Goal: Information Seeking & Learning: Understand process/instructions

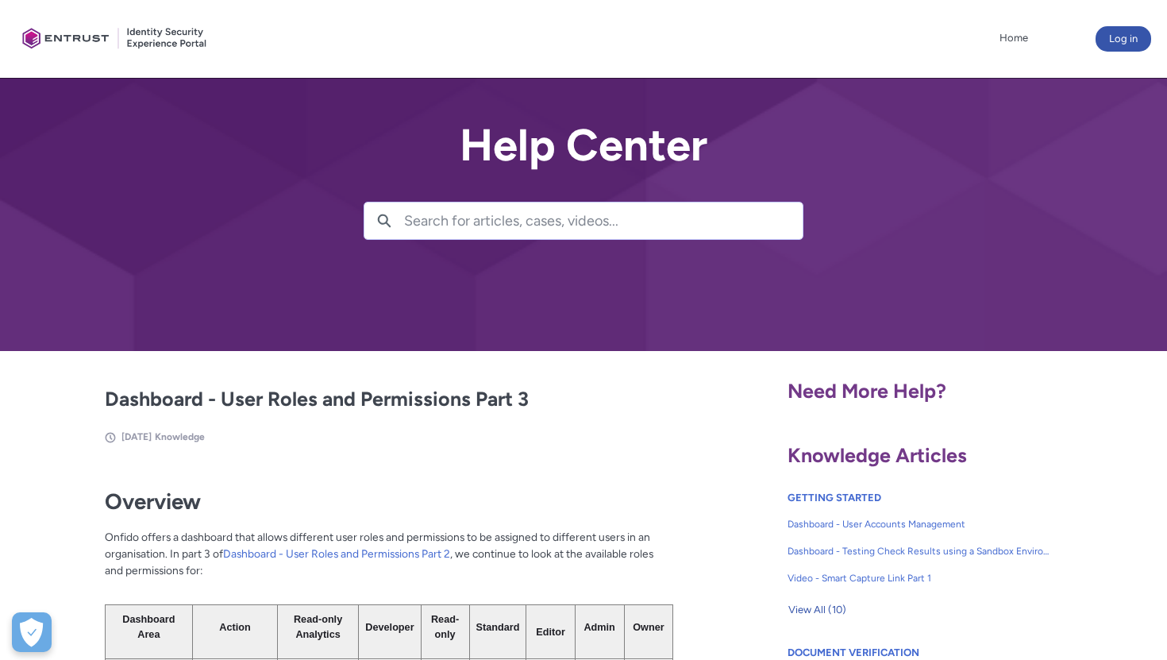
click at [476, 216] on input "Search for articles, cases, videos..." at bounding box center [603, 220] width 398 height 37
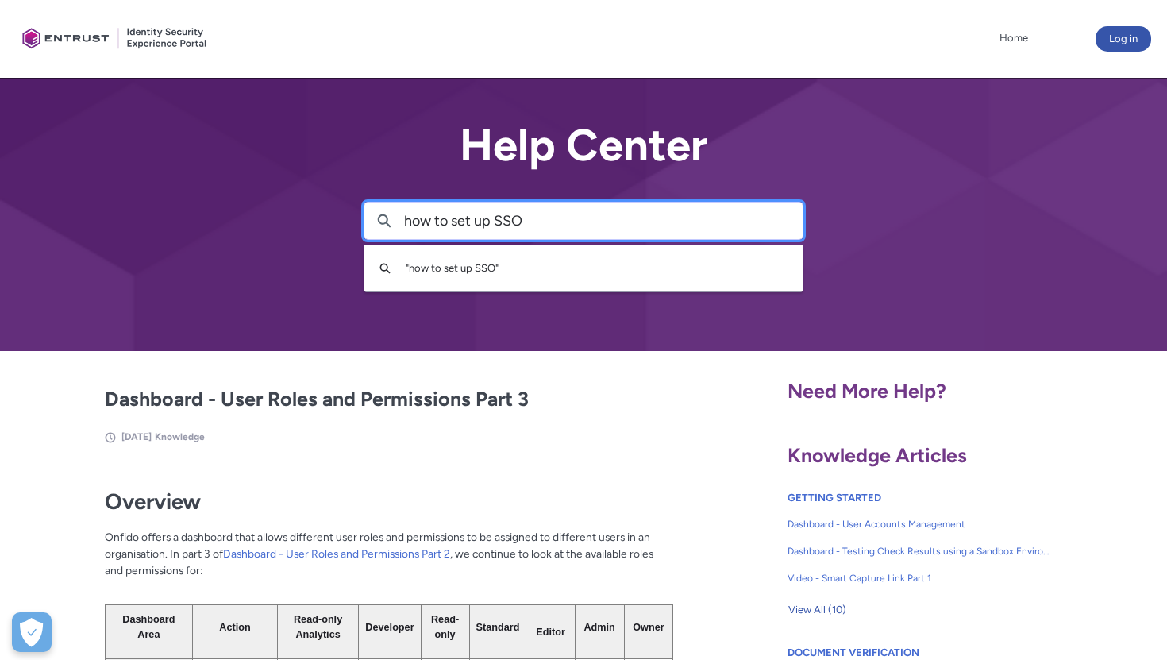
type input "how to set up SSO"
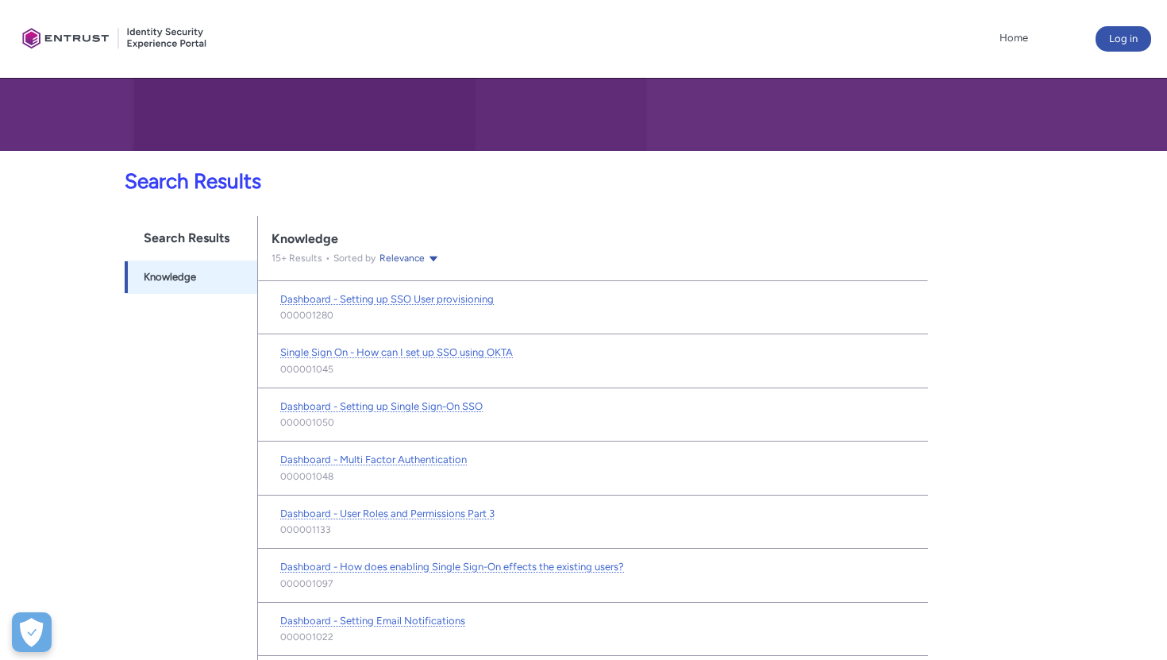
scroll to position [201, 0]
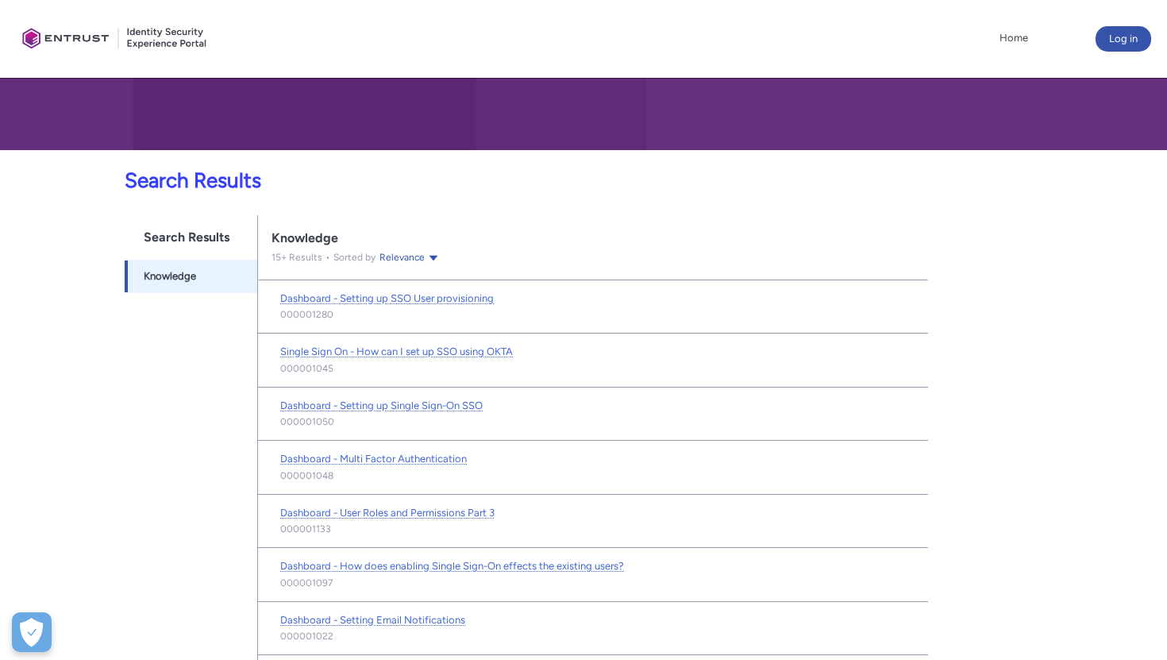
click at [371, 403] on span "Dashboard - Setting up Single Sign-On SSO" at bounding box center [381, 405] width 202 height 12
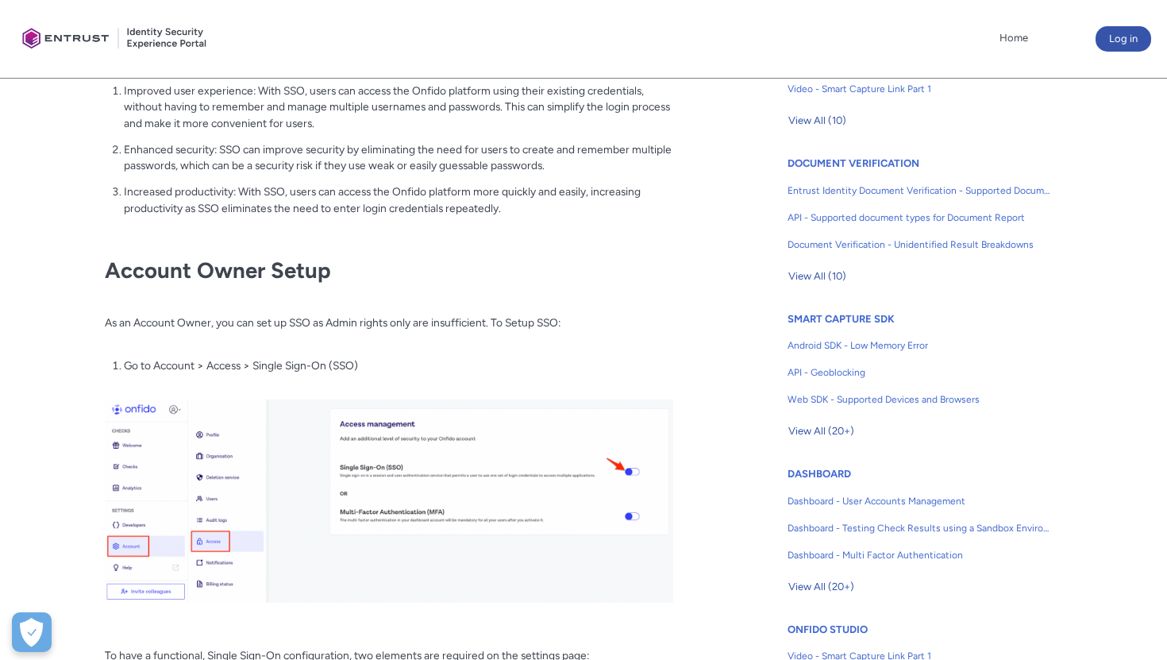
scroll to position [321, 0]
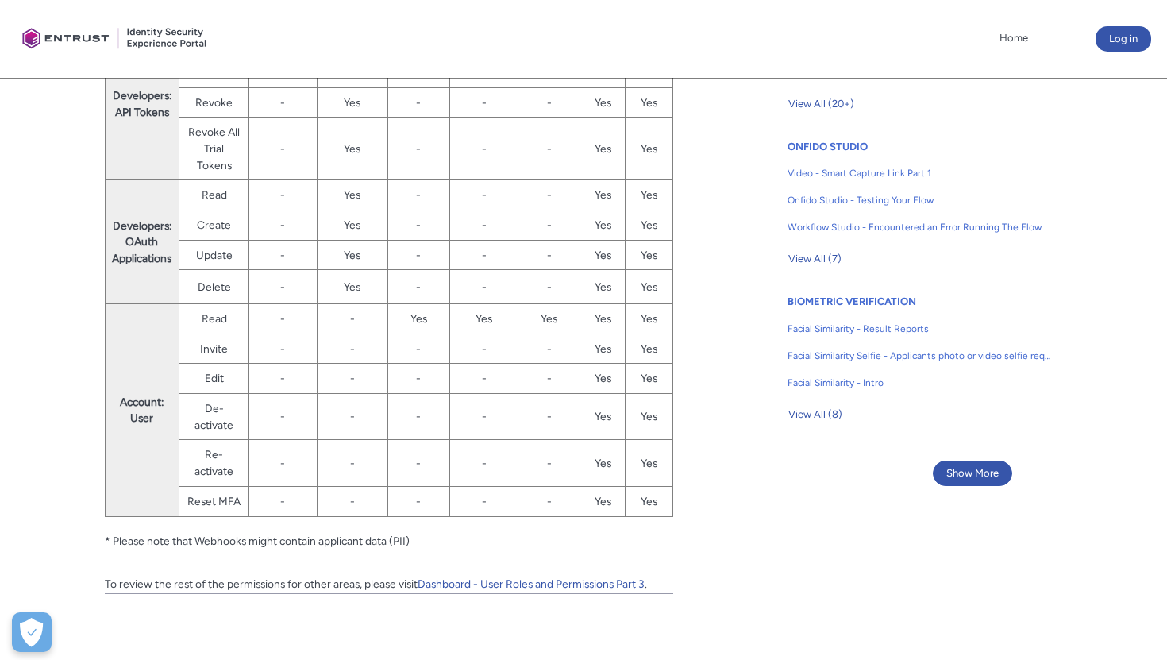
click at [491, 586] on link "Dashboard - User Roles and Permissions Part 3" at bounding box center [530, 583] width 227 height 13
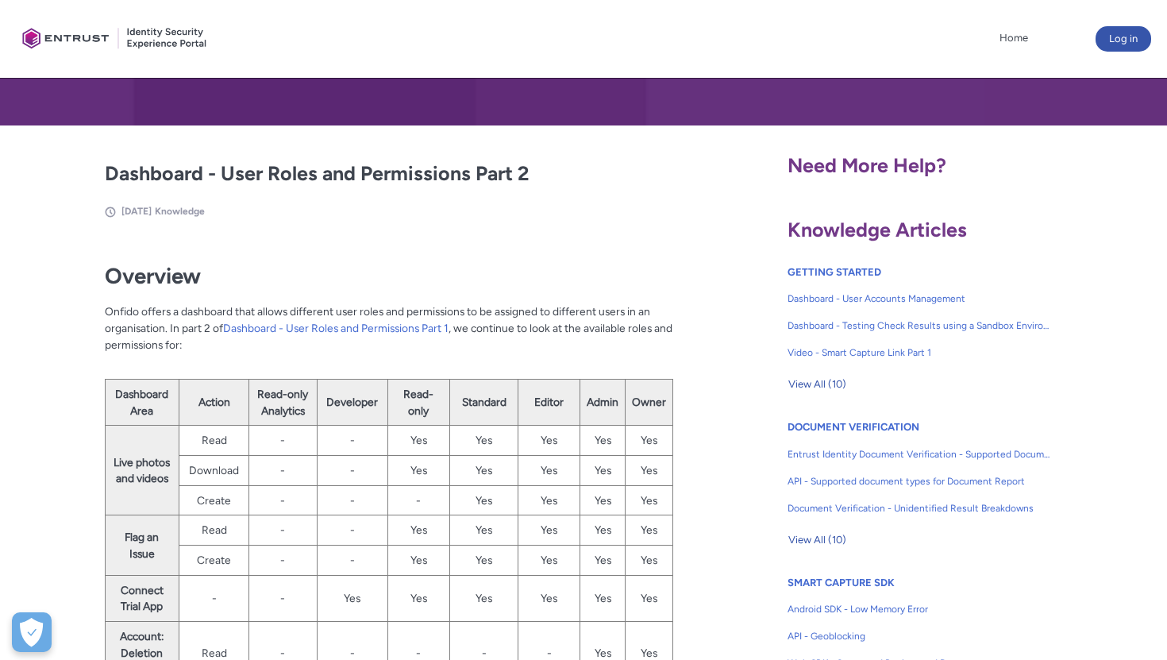
scroll to position [209, 0]
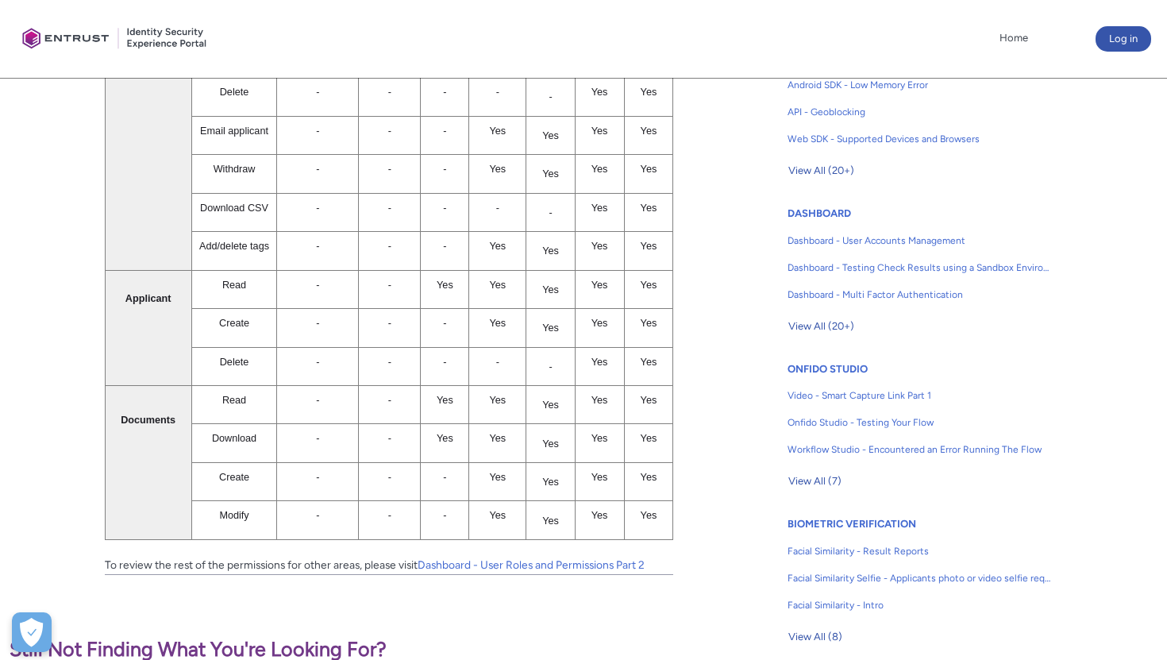
scroll to position [750, 0]
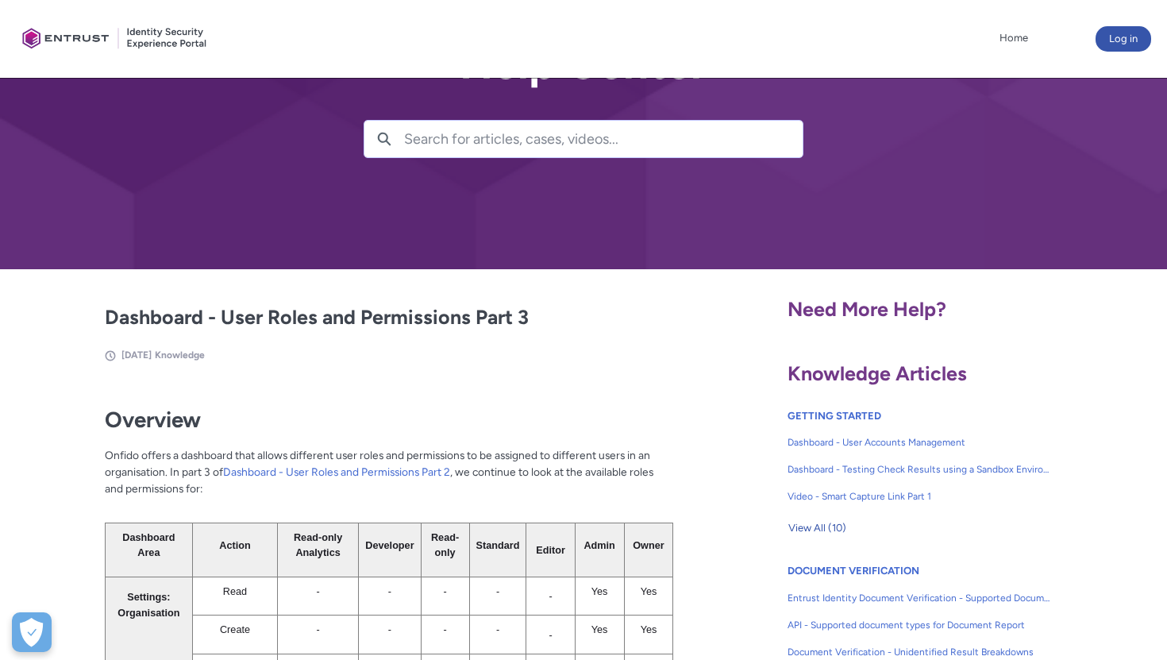
scroll to position [141, 0]
